Goal: Task Accomplishment & Management: Use online tool/utility

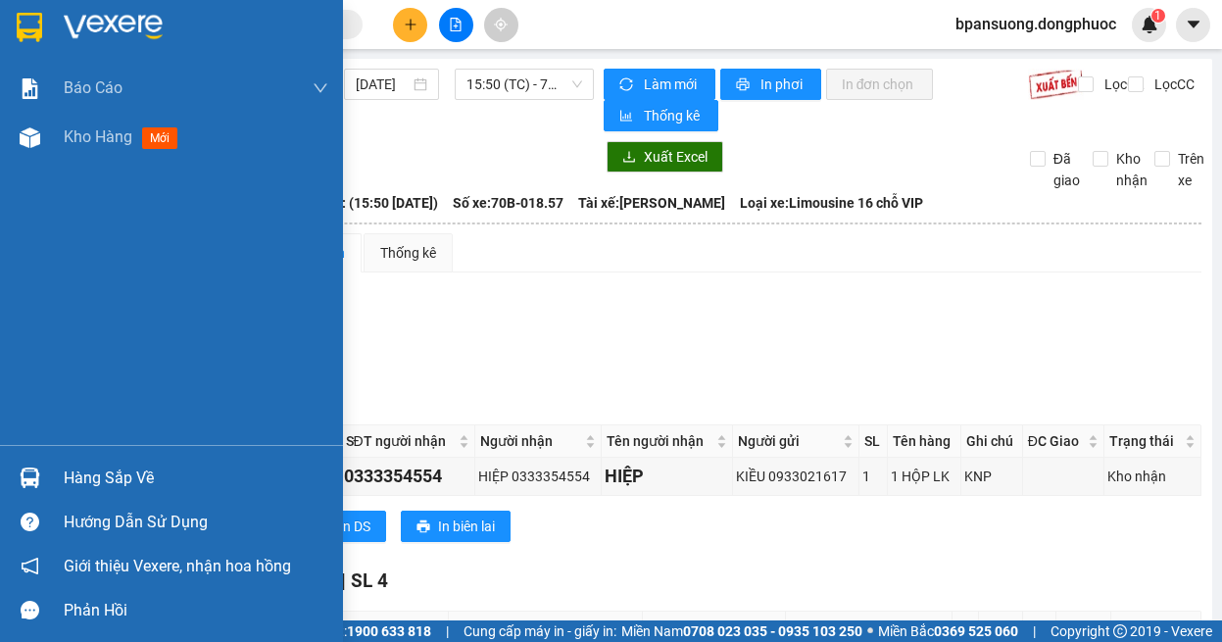
click at [54, 482] on div "Hàng sắp về" at bounding box center [171, 478] width 343 height 44
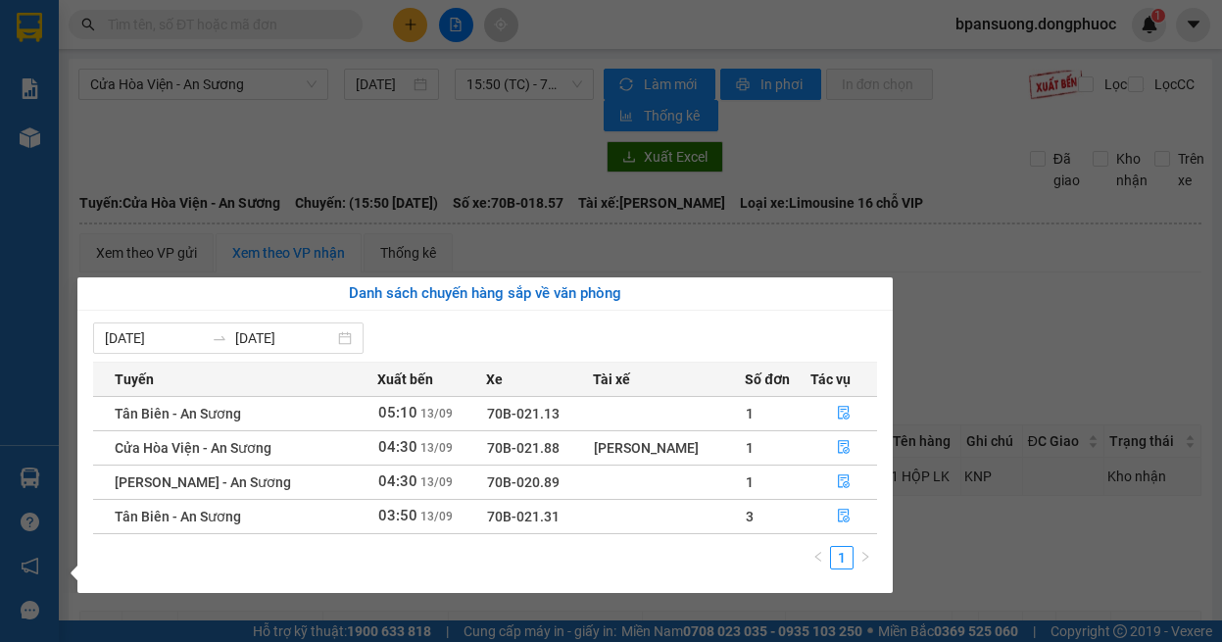
click at [958, 341] on section "Kết quả tìm kiếm ( 0 ) Bộ lọc Ngày tạo đơn gần nhất No Data bpansuong.dongphuoc…" at bounding box center [611, 321] width 1222 height 642
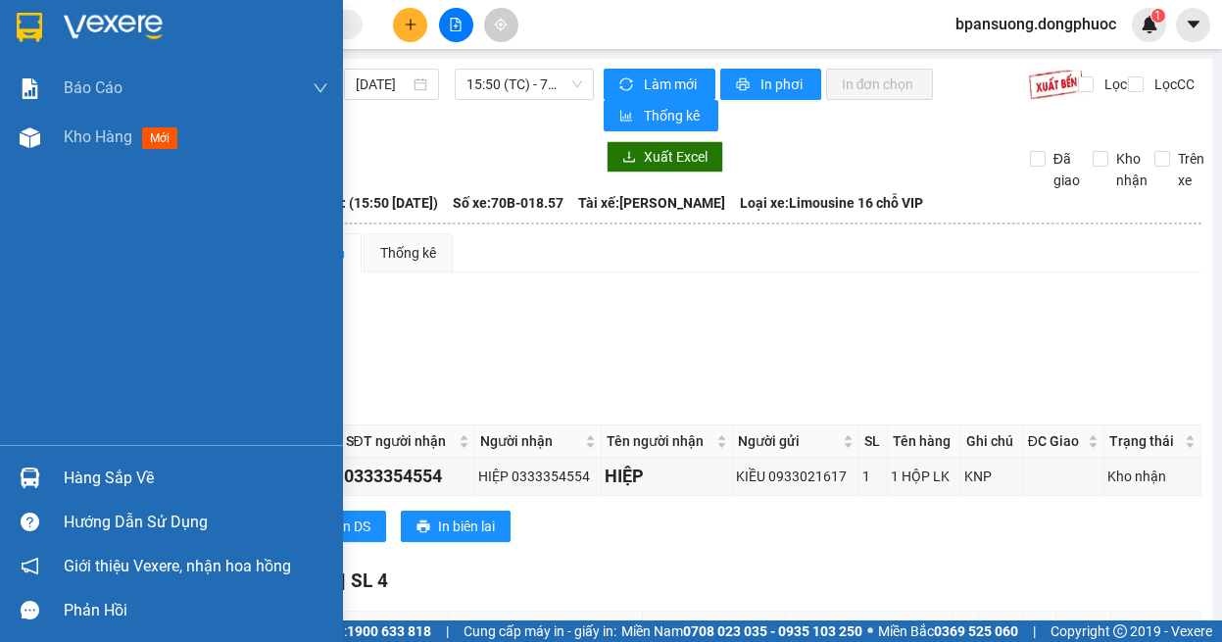
click at [33, 483] on img at bounding box center [30, 477] width 21 height 21
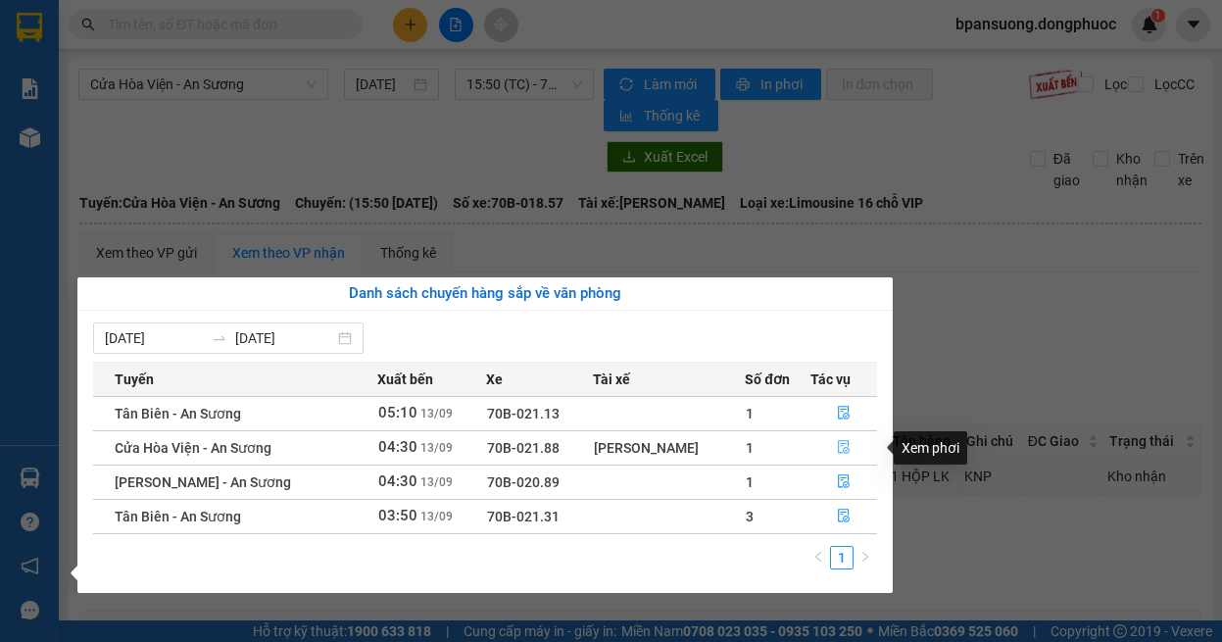
click at [855, 441] on button "button" at bounding box center [844, 447] width 66 height 31
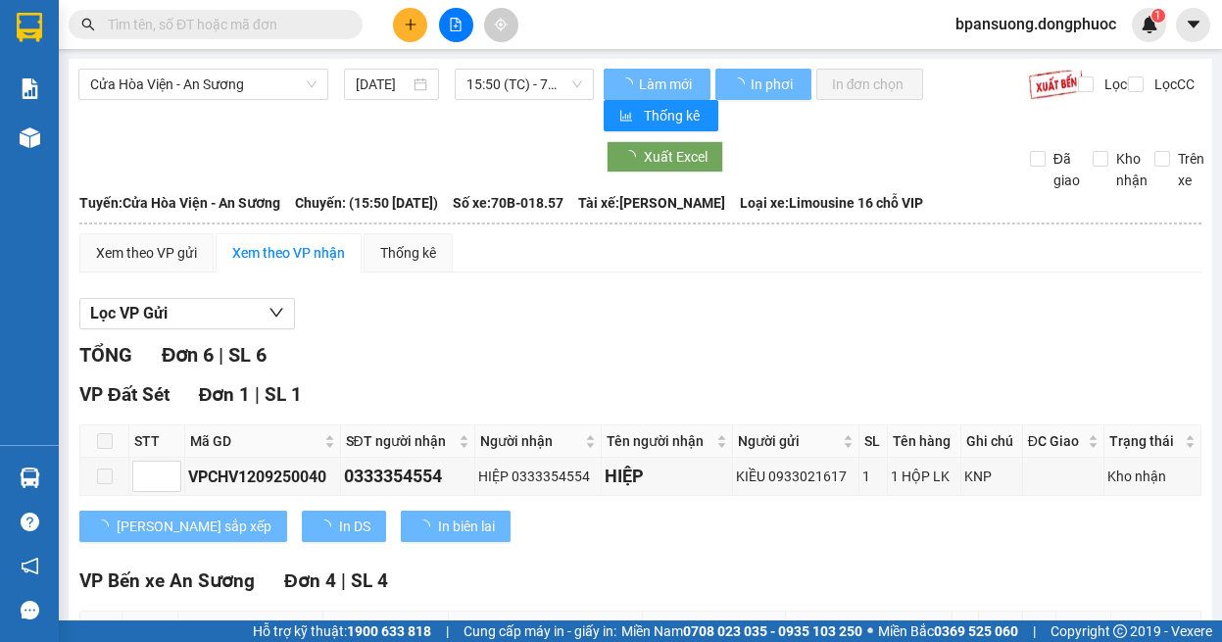
type input "[DATE]"
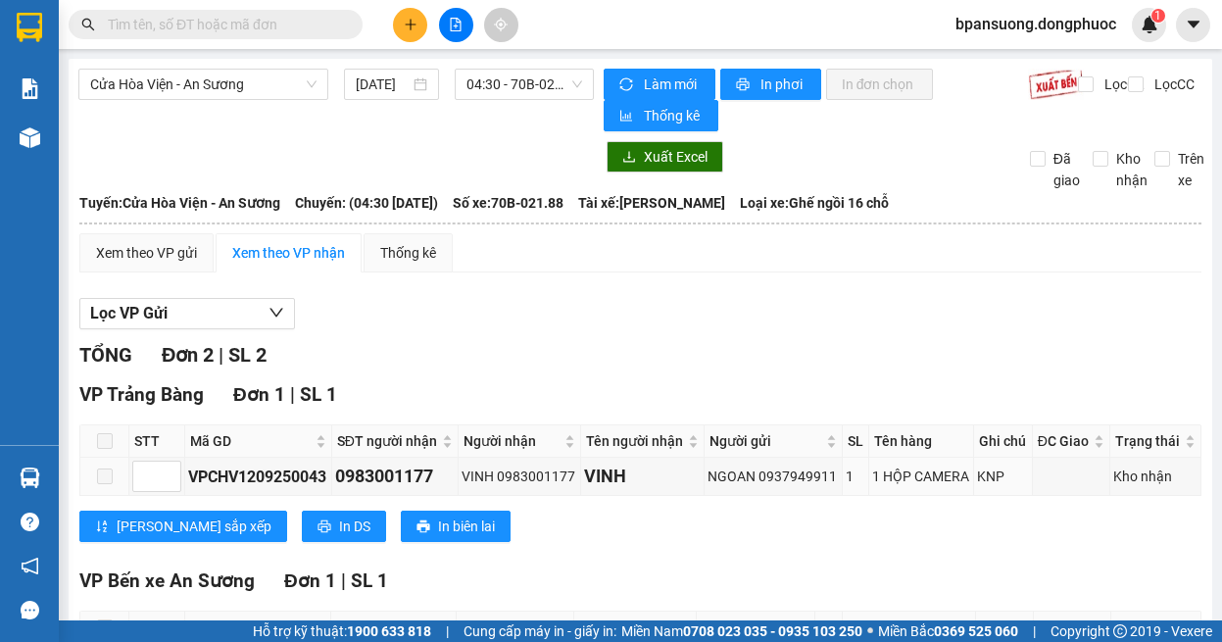
scroll to position [196, 0]
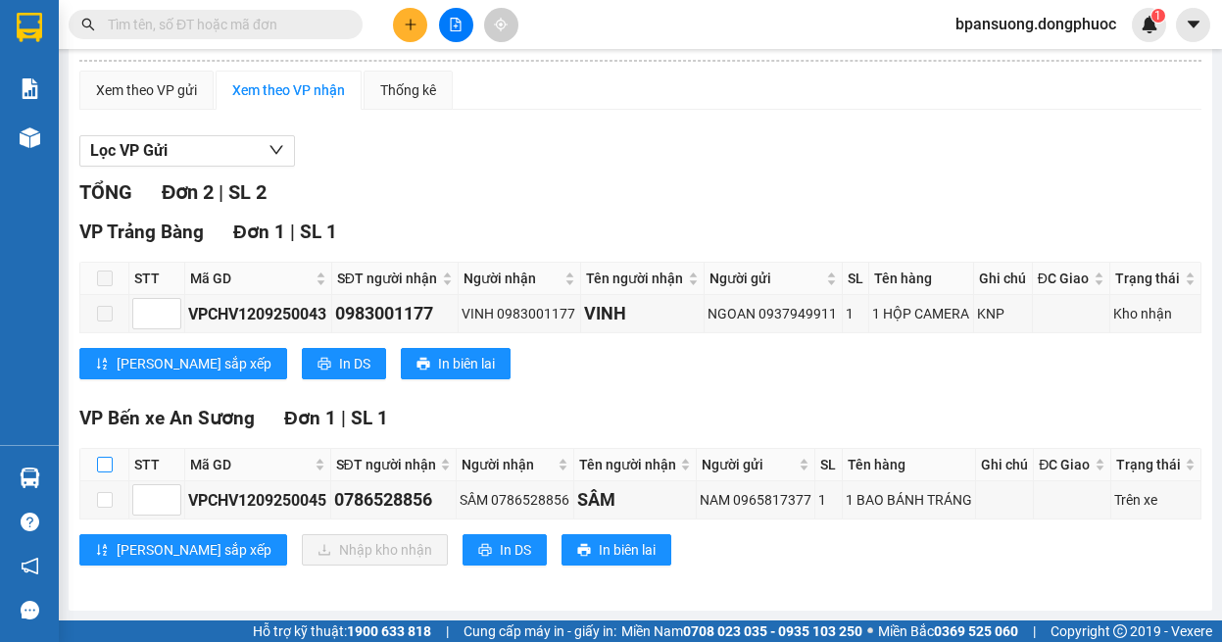
click at [97, 457] on input "checkbox" at bounding box center [105, 465] width 16 height 16
checkbox input "true"
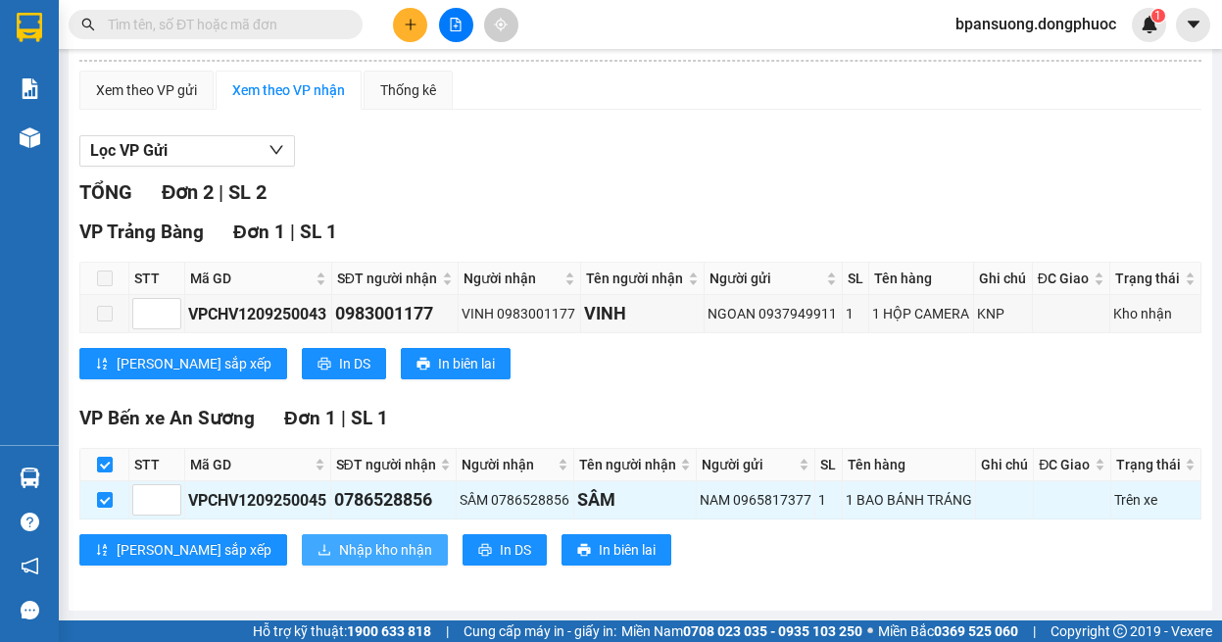
click at [339, 543] on span "Nhập kho nhận" at bounding box center [385, 550] width 93 height 22
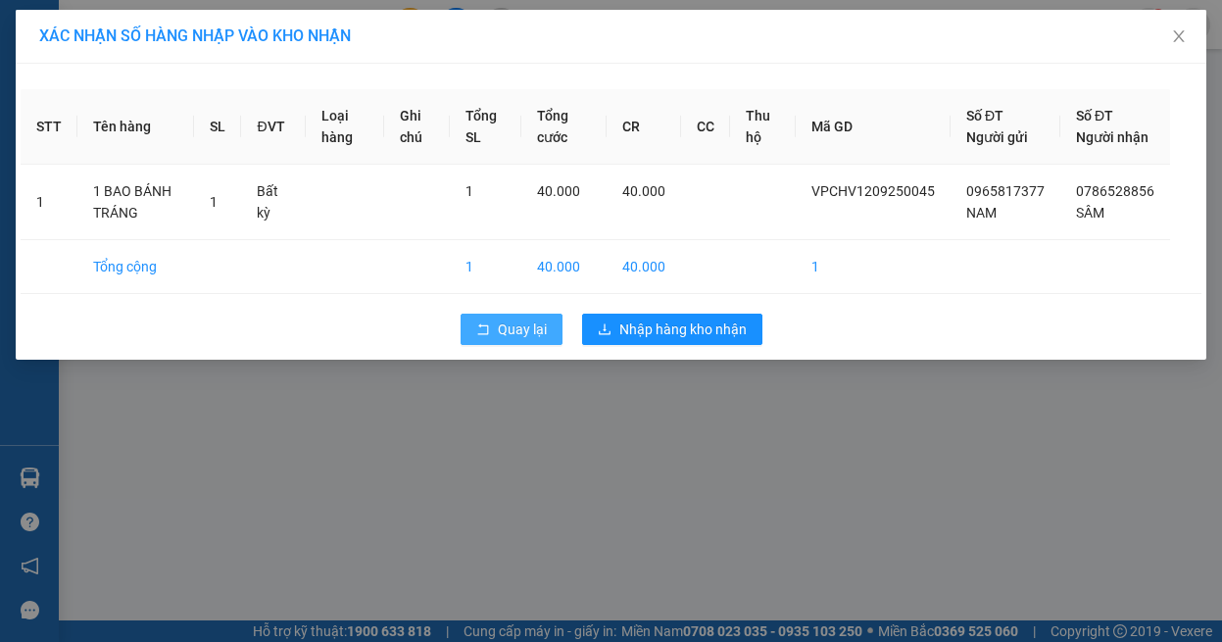
click at [474, 339] on button "Quay lại" at bounding box center [512, 329] width 102 height 31
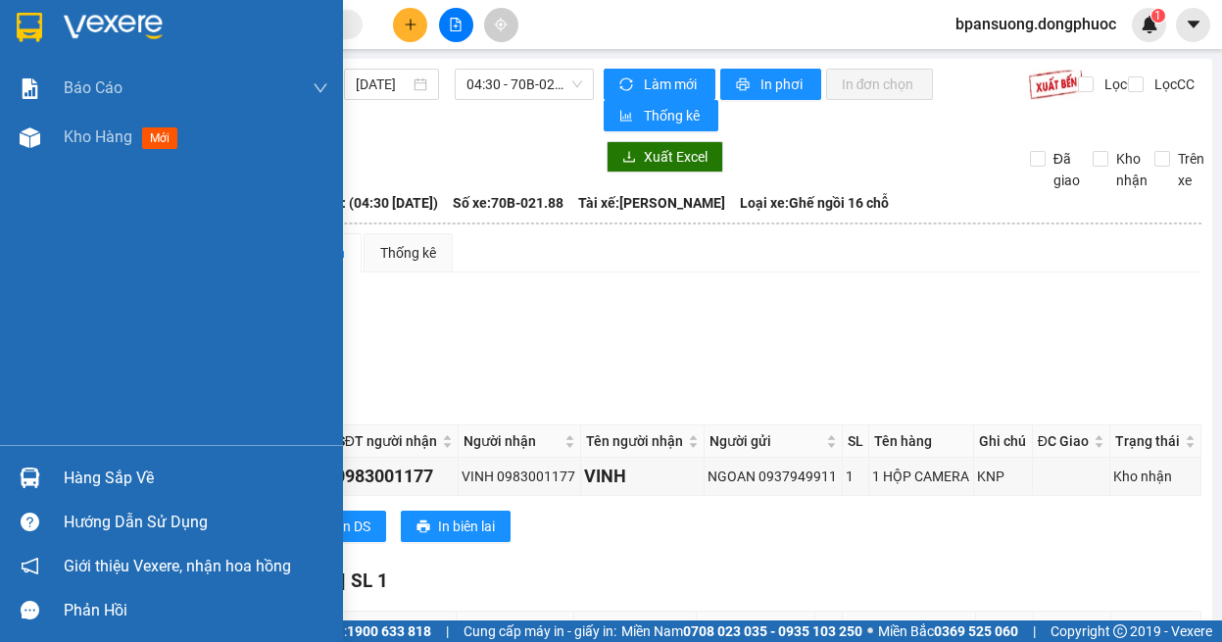
click at [49, 496] on div "Hàng sắp về" at bounding box center [171, 478] width 343 height 44
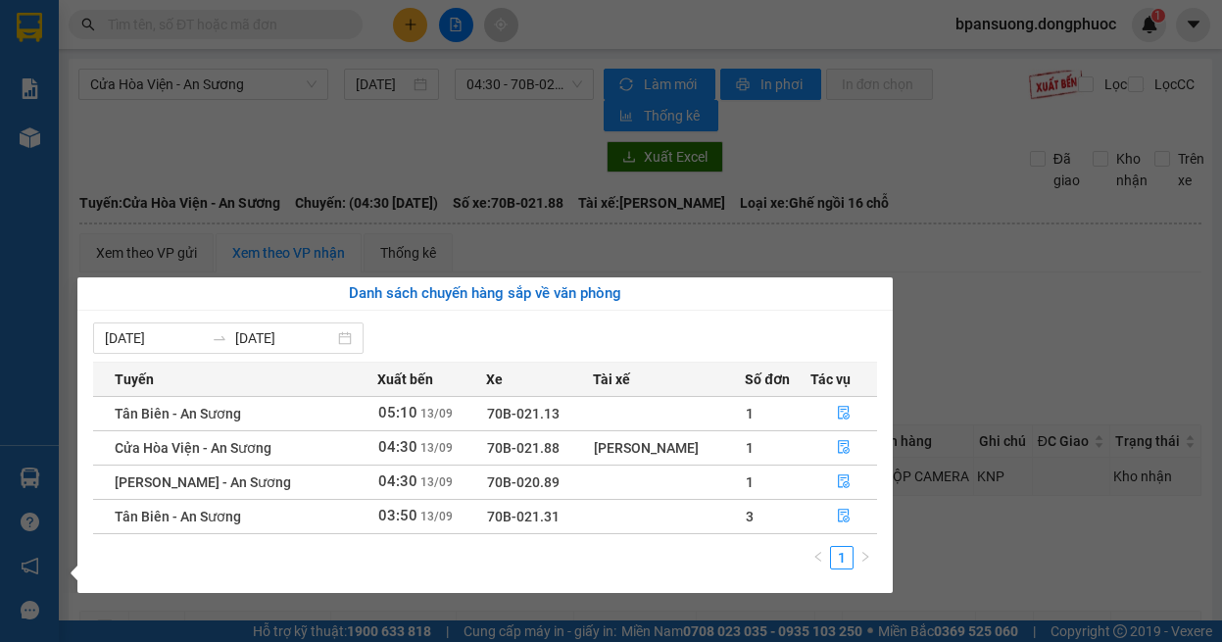
click at [630, 270] on section "Kết quả tìm kiếm ( 0 ) Bộ lọc Ngày tạo đơn gần nhất No Data bpansuong.dongphuoc…" at bounding box center [611, 321] width 1222 height 642
